Goal: Information Seeking & Learning: Learn about a topic

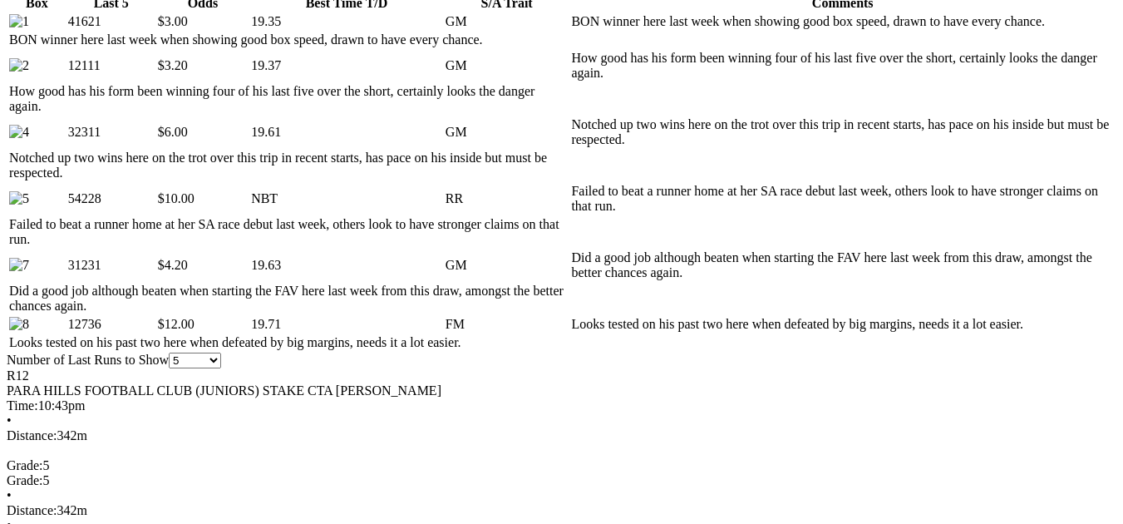
scroll to position [909, 0]
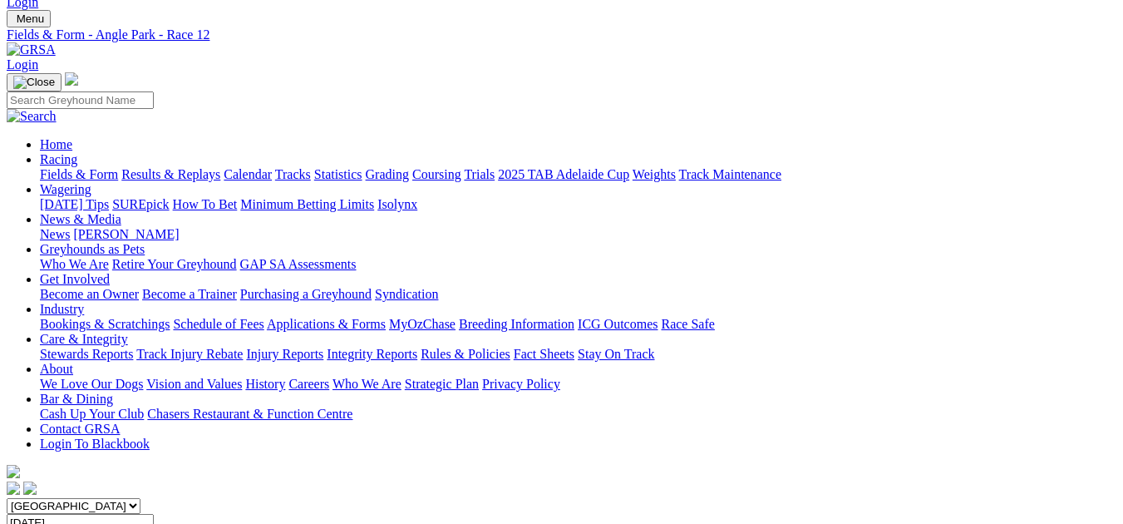
scroll to position [0, 0]
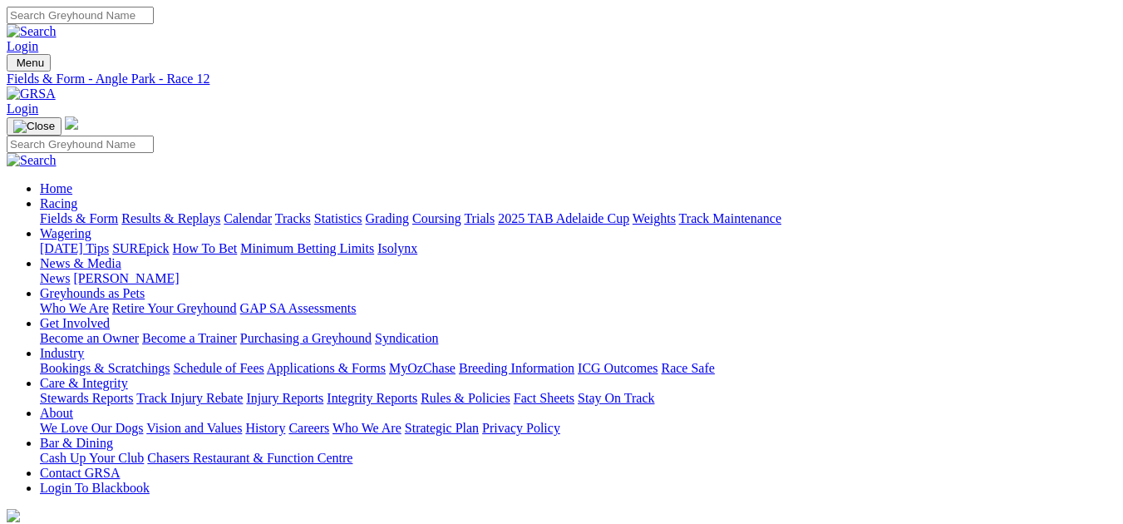
click at [73, 211] on link "Fields & Form" at bounding box center [79, 218] width 78 height 14
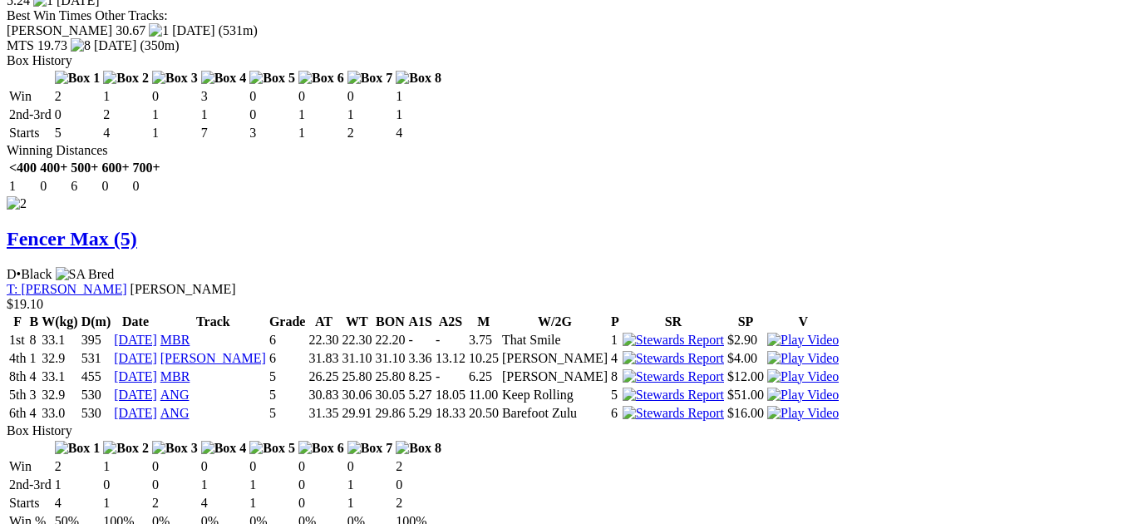
scroll to position [2439, 0]
